Goal: Information Seeking & Learning: Learn about a topic

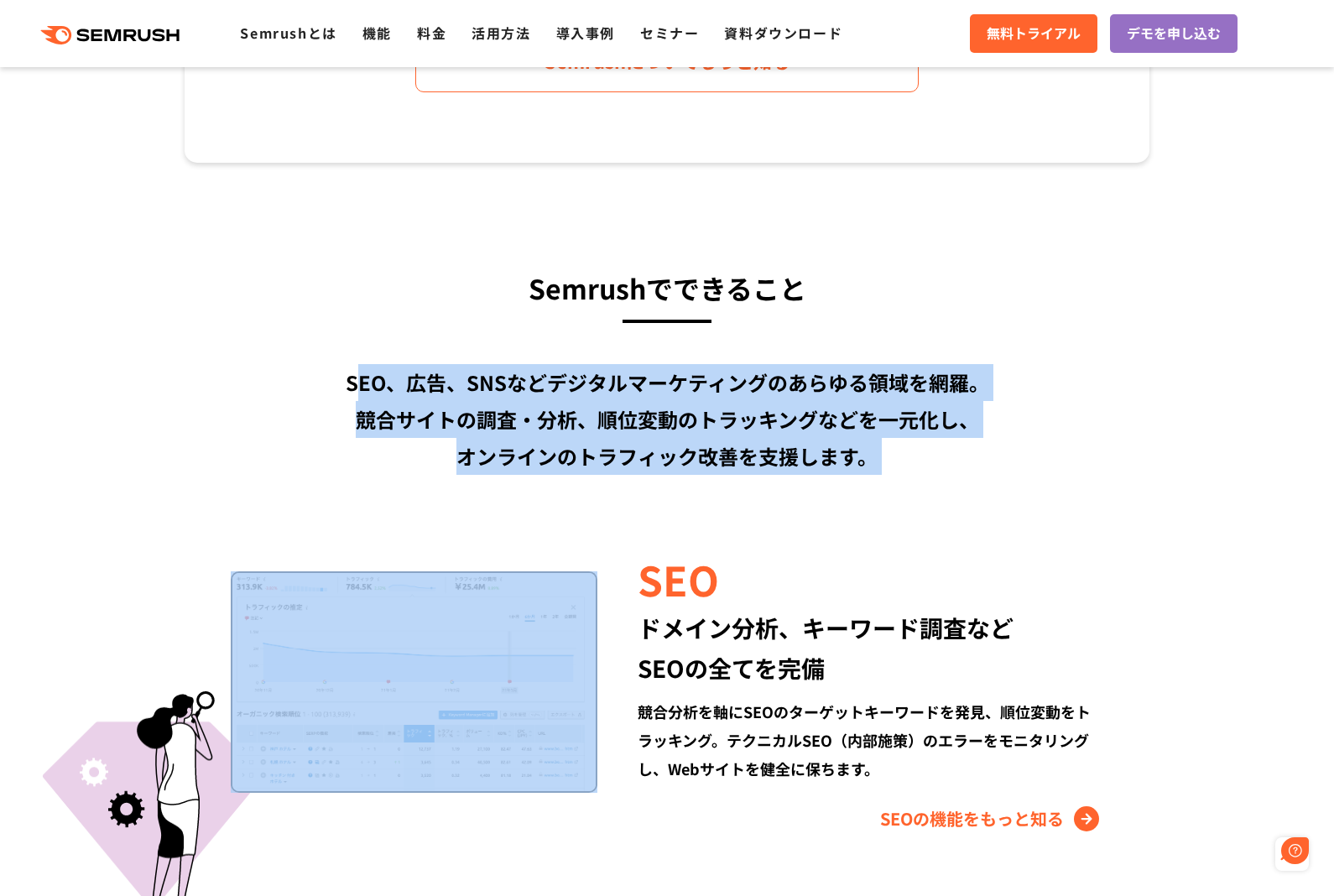
drag, startPoint x: 352, startPoint y: 384, endPoint x: 903, endPoint y: 524, distance: 568.5
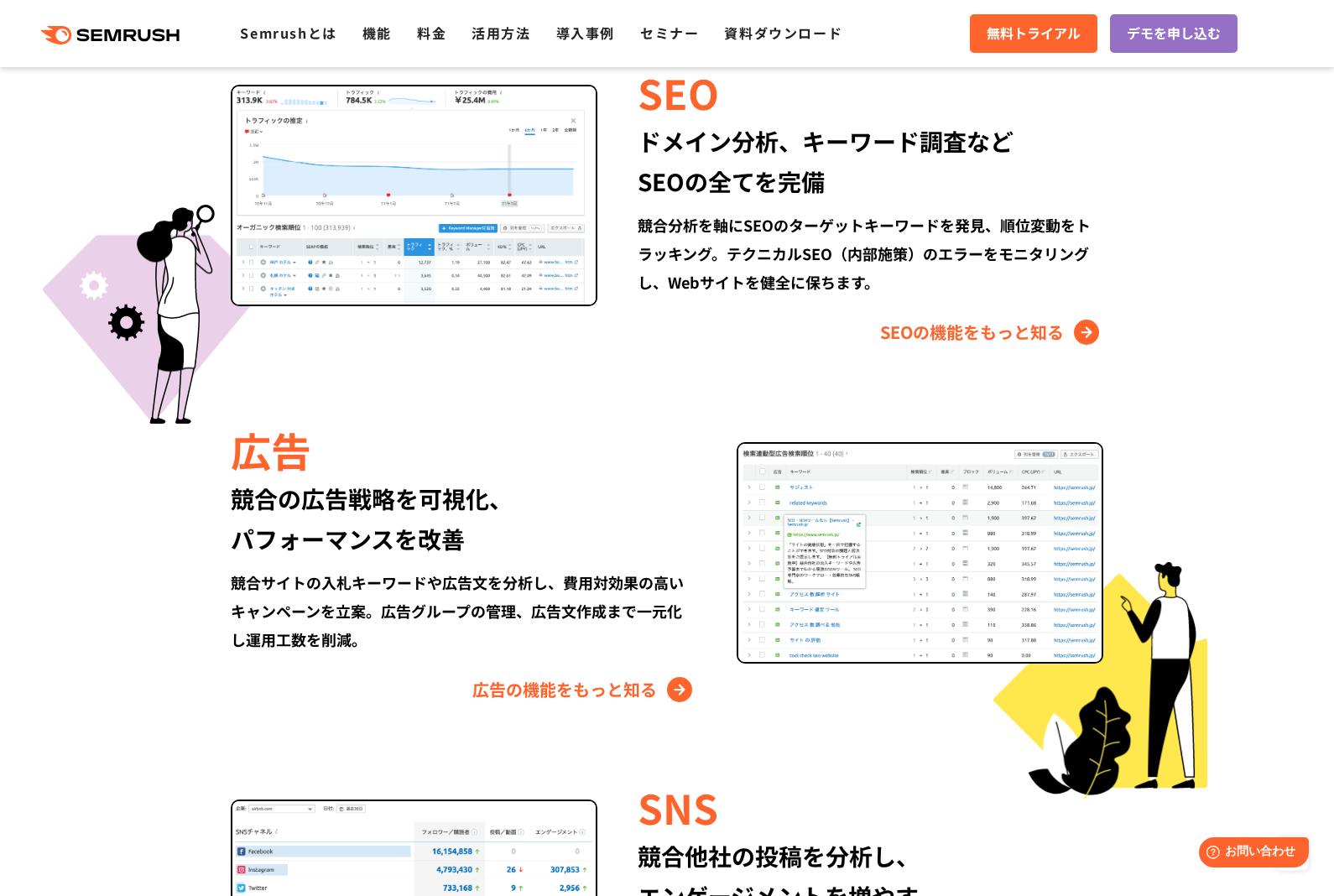
scroll to position [1622, 0]
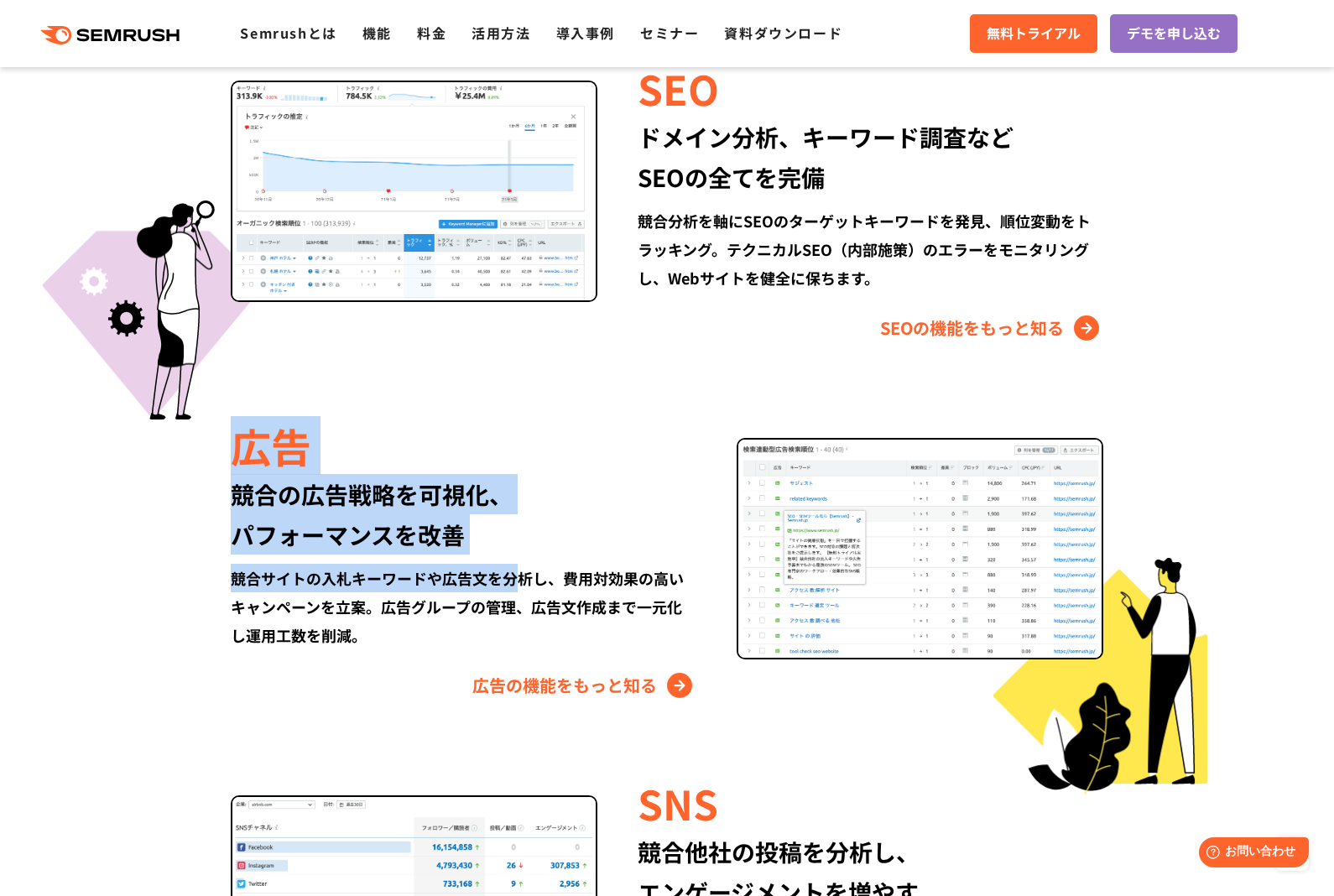
drag, startPoint x: 236, startPoint y: 453, endPoint x: 521, endPoint y: 585, distance: 314.1
click at [521, 585] on div "広告 競合の広告戦略を可視化、 パフォーマンスを改善 競合サイトの入札キーワードや広告文を分析し、費用対効果の高いキャンペーンを立案。広告グループの管理、広告…" at bounding box center [484, 558] width 506 height 282
click at [521, 578] on div "競合サイトの入札キーワードや広告文を分析し、費用対効果の高いキャンペーンを立案。広告グループの管理、広告文作成まで一元化し運用工数を削減。" at bounding box center [464, 606] width 465 height 85
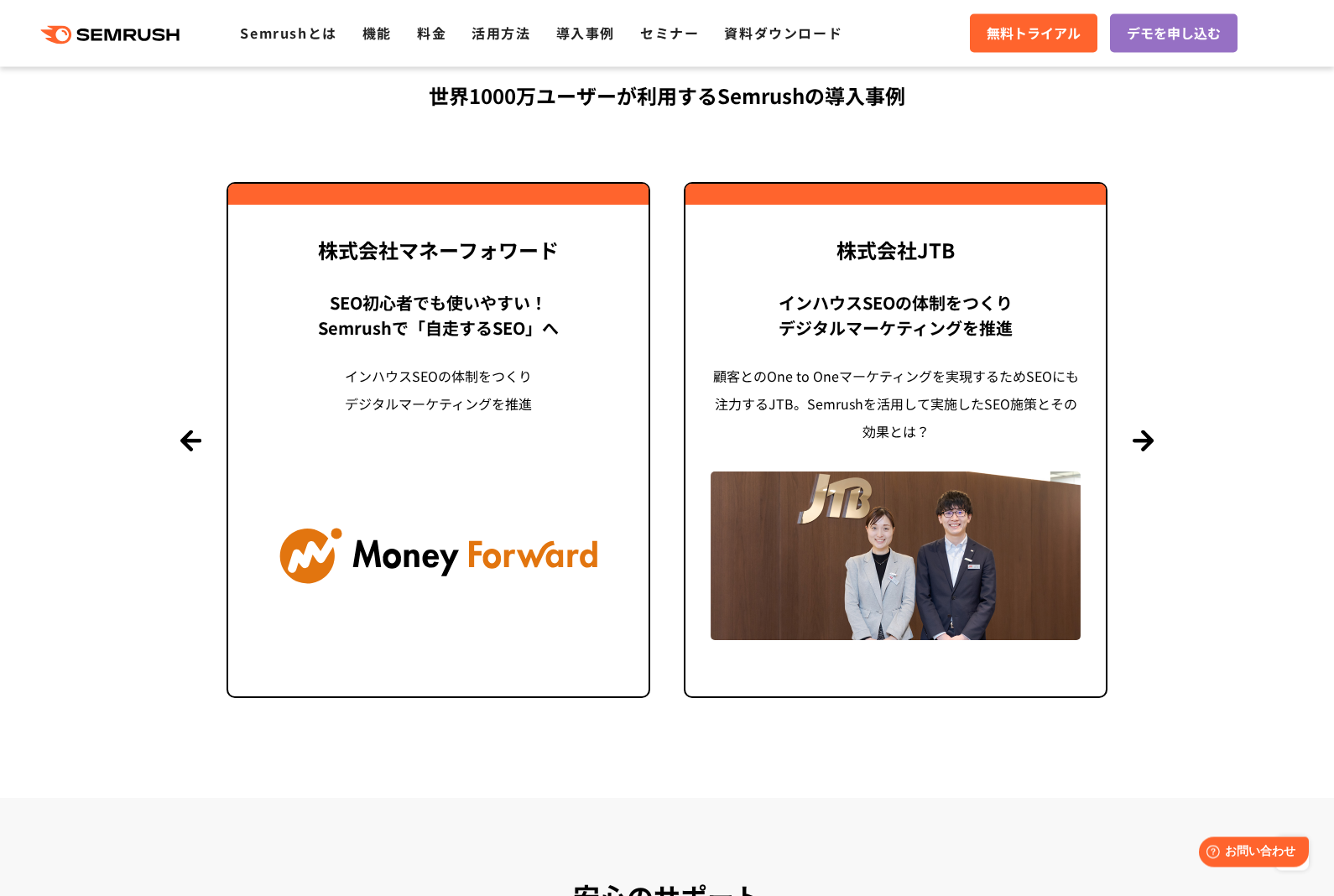
scroll to position [3995, 0]
click at [1143, 445] on button "Next" at bounding box center [1143, 439] width 21 height 21
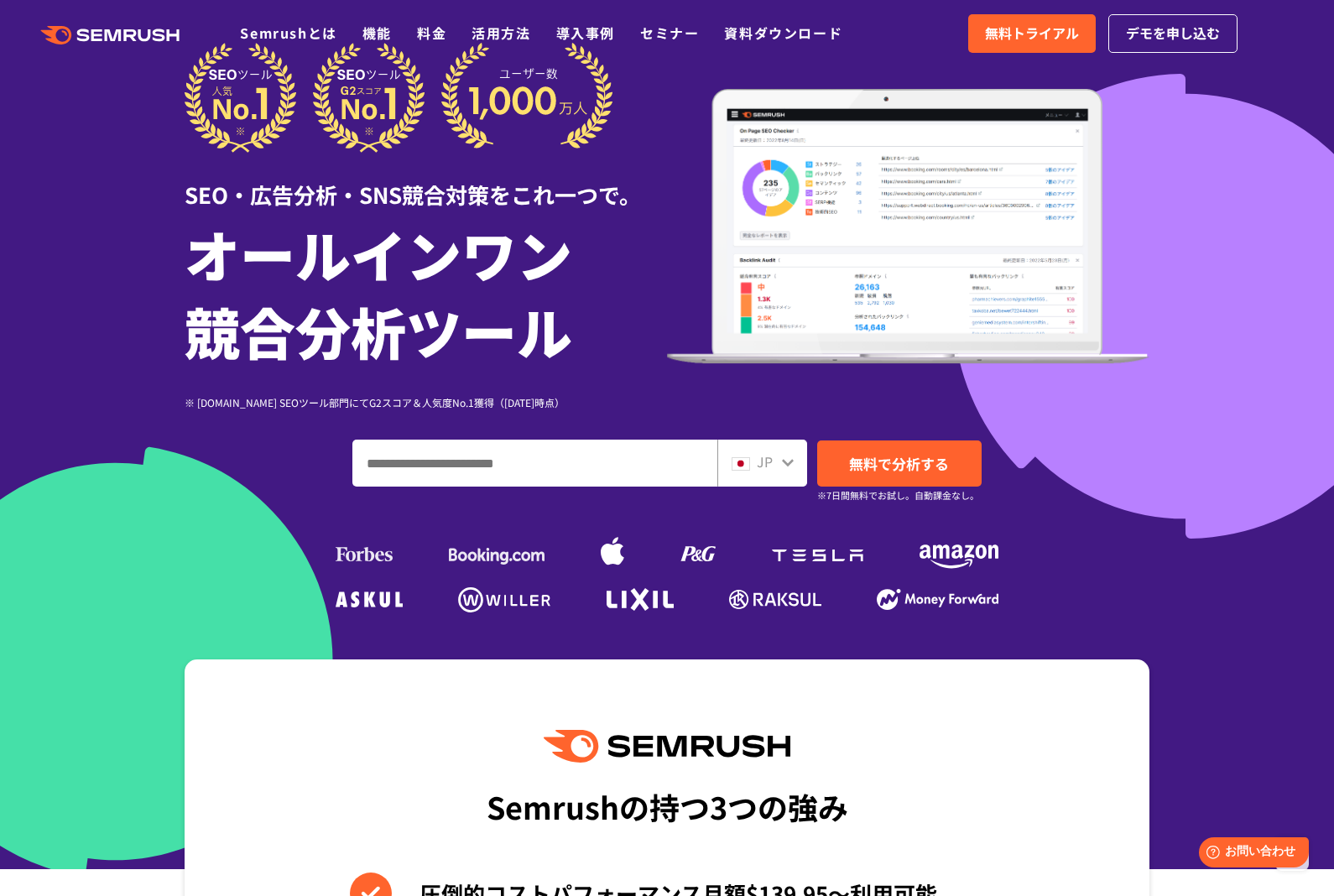
scroll to position [0, 0]
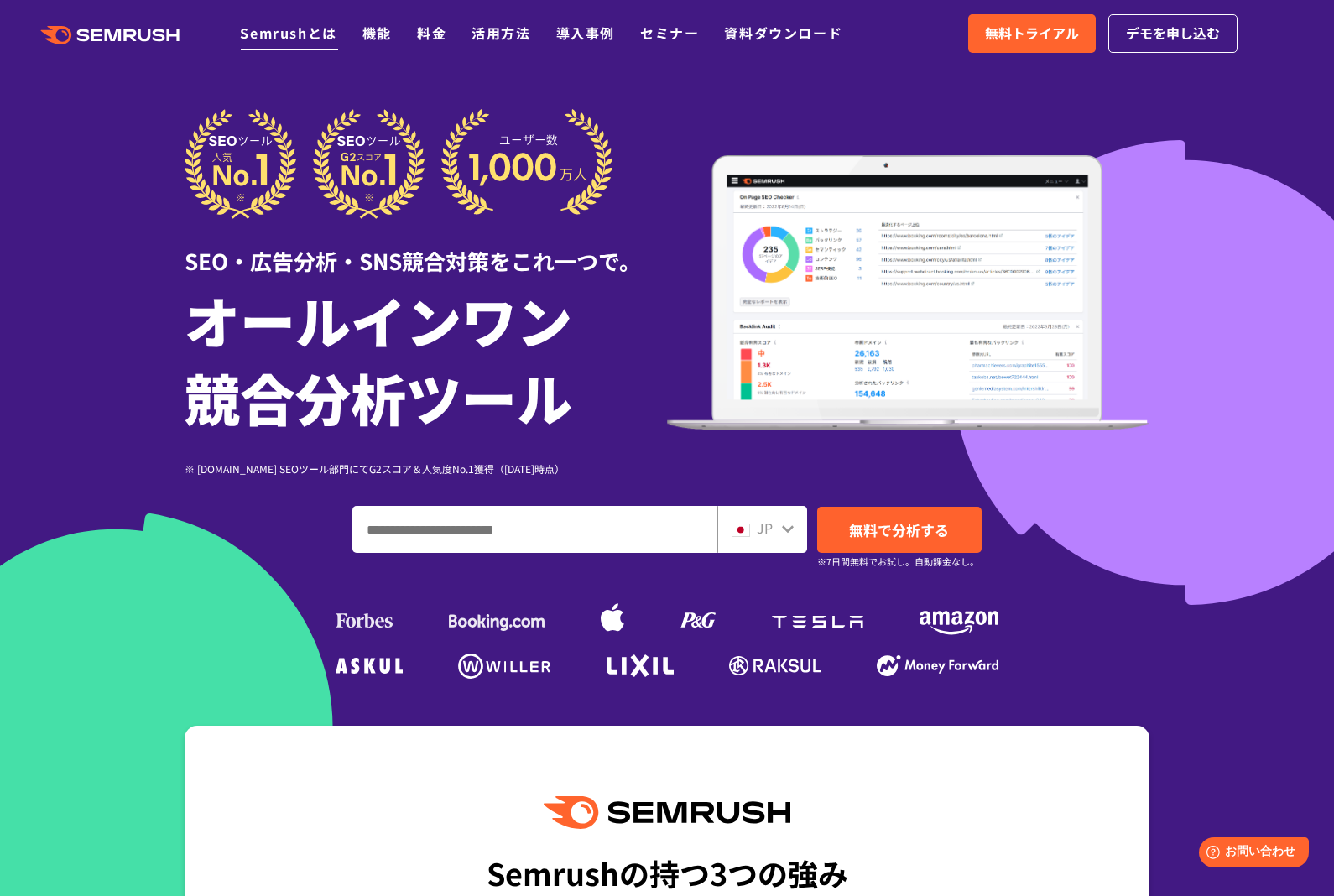
click at [293, 41] on link "Semrushとは" at bounding box center [288, 32] width 96 height 20
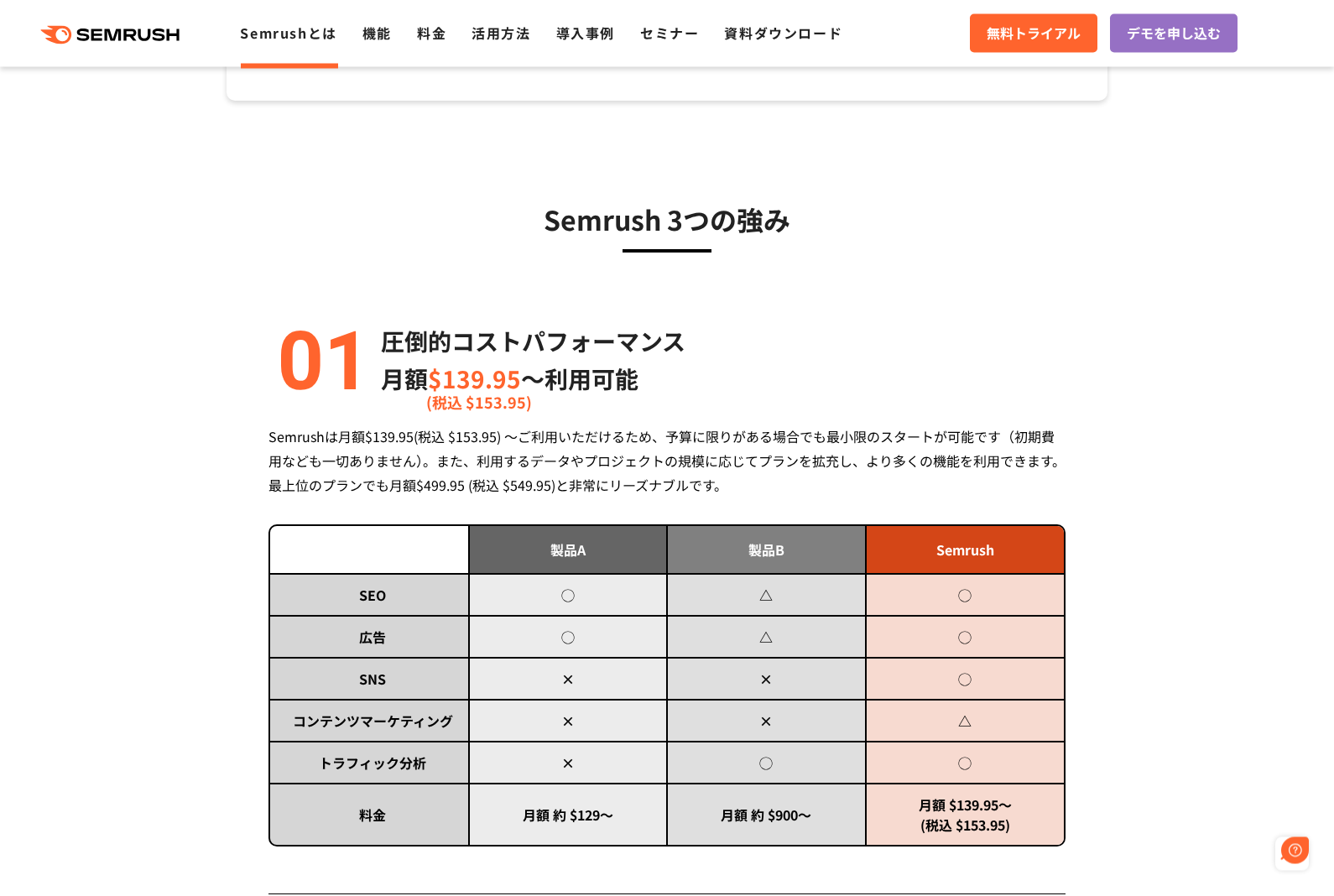
scroll to position [497, 0]
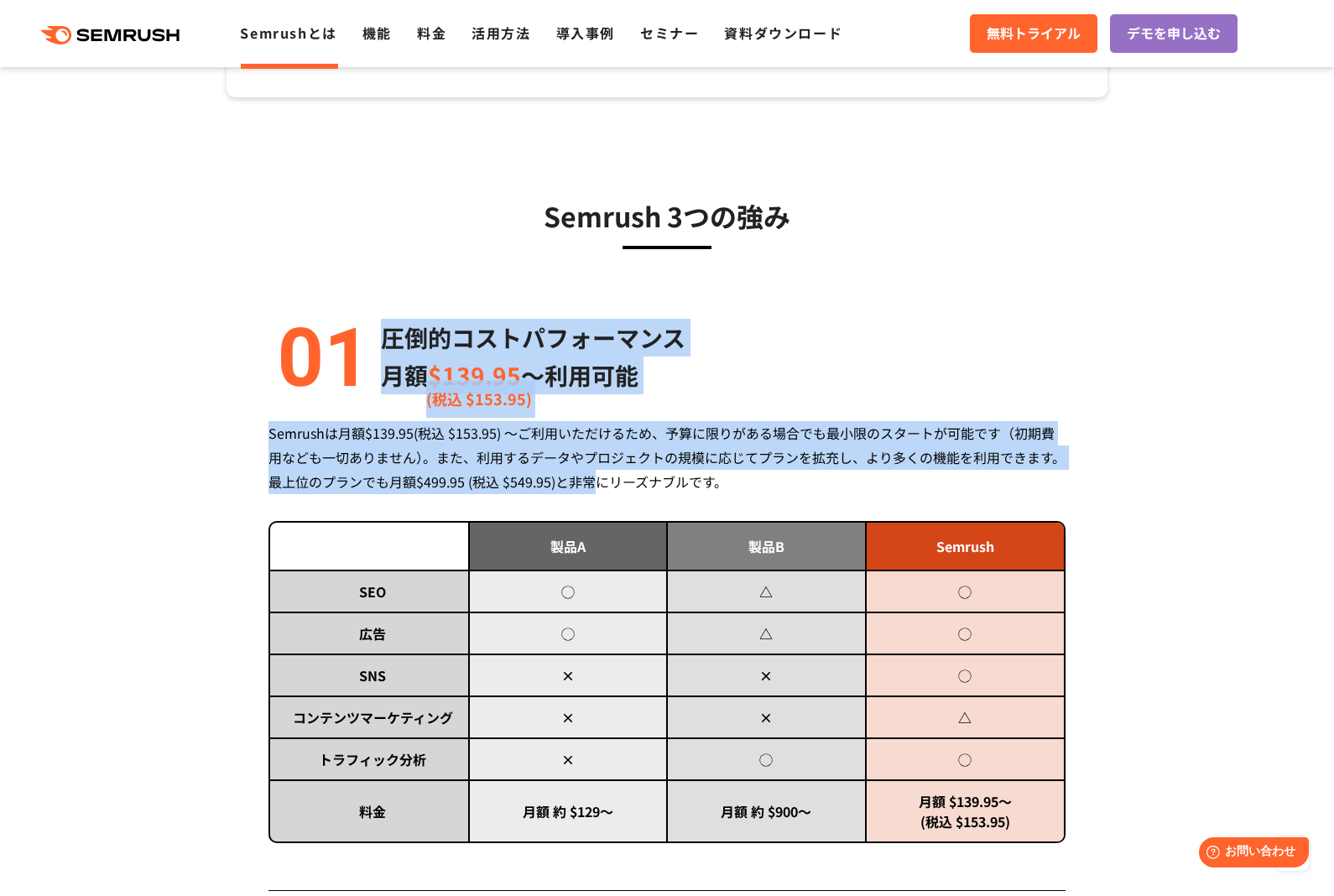
drag, startPoint x: 387, startPoint y: 335, endPoint x: 620, endPoint y: 481, distance: 275.0
click at [620, 481] on div "圧倒的コストパフォーマンス 月額 $139.95 〜利用可能 (税込 $153.95) Semrushは月額$139.95(税込 $153.95) ～ご利用い…" at bounding box center [667, 604] width 797 height 572
click at [620, 478] on div "Semrushは月額$139.95(税込 $153.95) ～ご利用いただけるため、予算に限りがある場合でも最小限のスタートが可能です（初期費用なども一切あり…" at bounding box center [667, 457] width 797 height 73
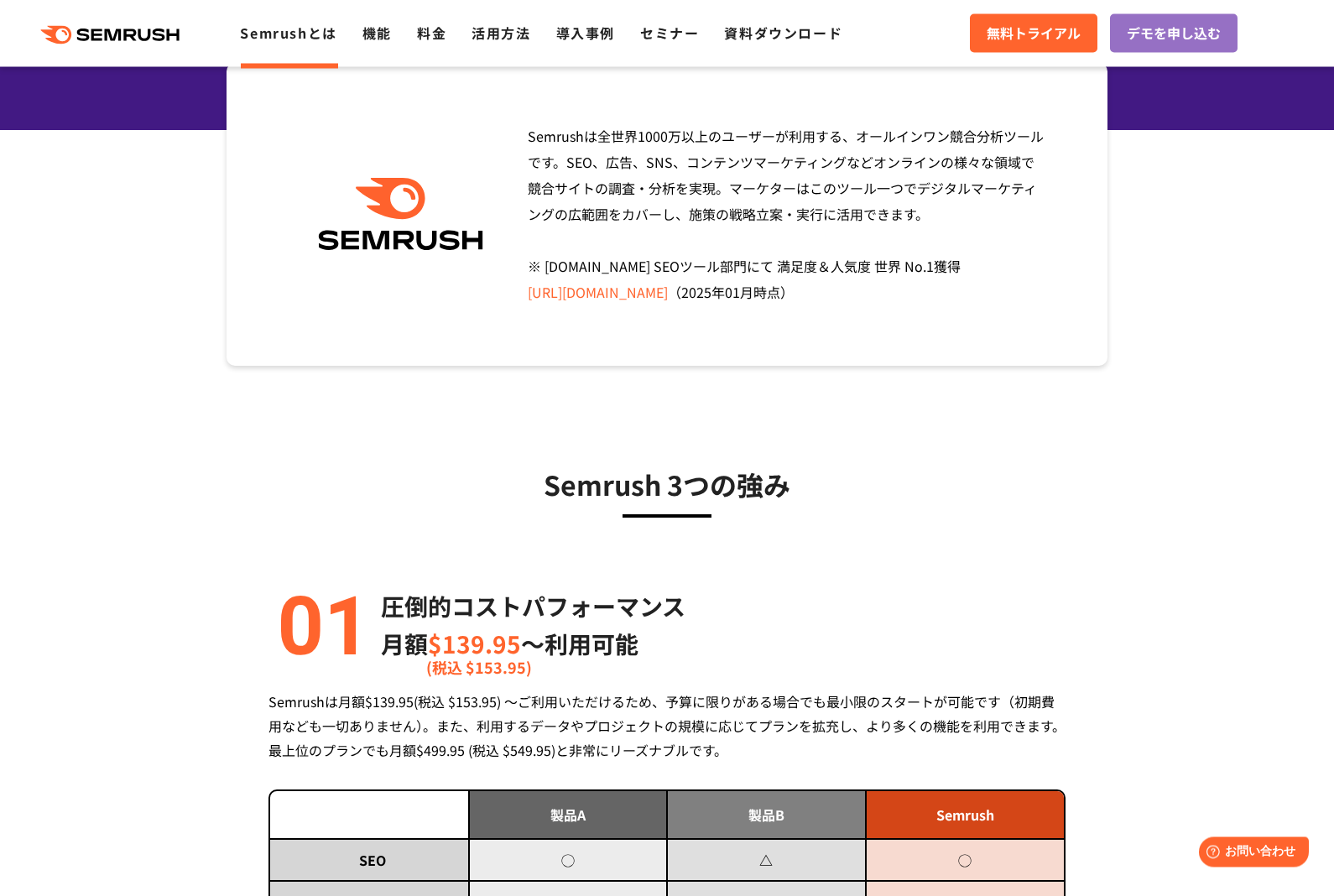
scroll to position [228, 0]
